Goal: Transaction & Acquisition: Purchase product/service

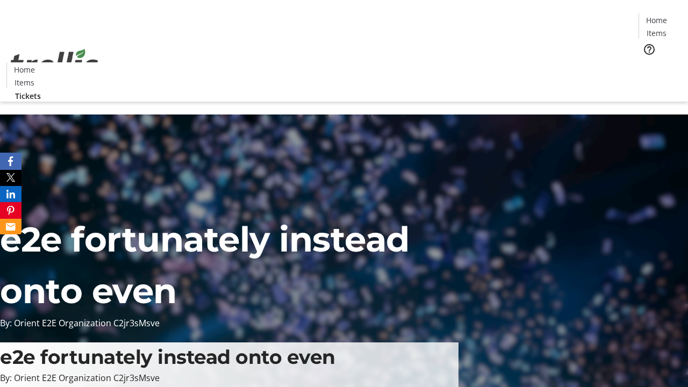
click at [647, 62] on span "Tickets" at bounding box center [660, 67] width 26 height 11
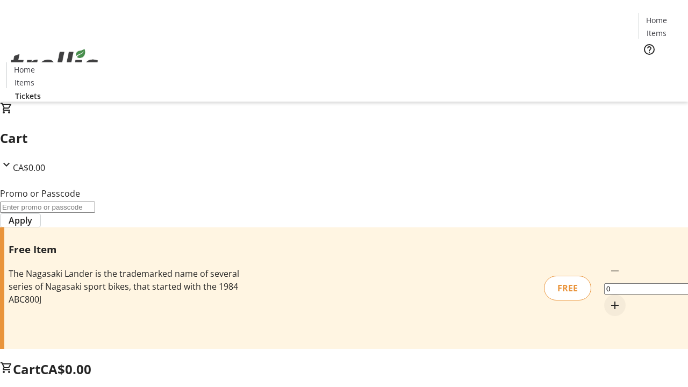
click at [608, 299] on mat-icon "Increment by one" at bounding box center [614, 305] width 13 height 13
type input "1"
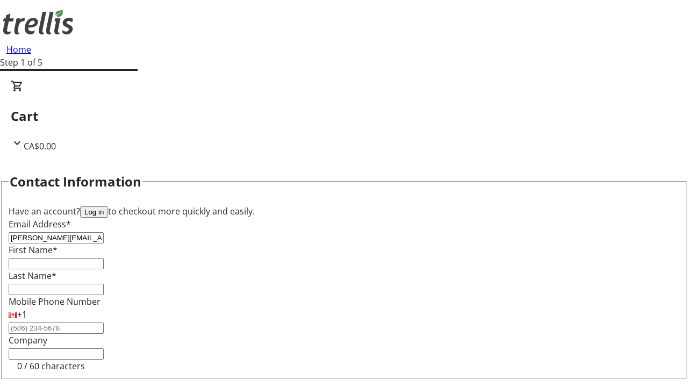
type input "[PERSON_NAME][EMAIL_ADDRESS][DOMAIN_NAME]"
type input "[PERSON_NAME]"
